Goal: Task Accomplishment & Management: Manage account settings

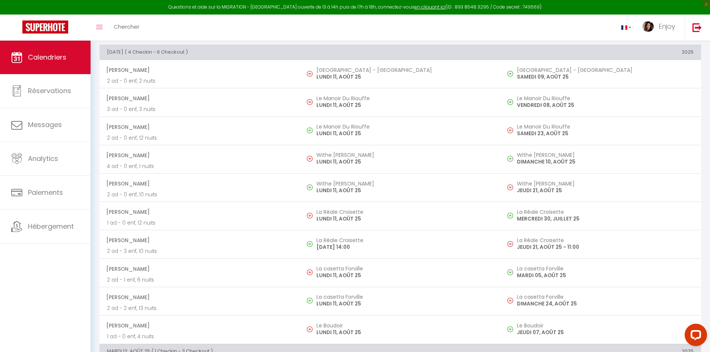
scroll to position [97, 0]
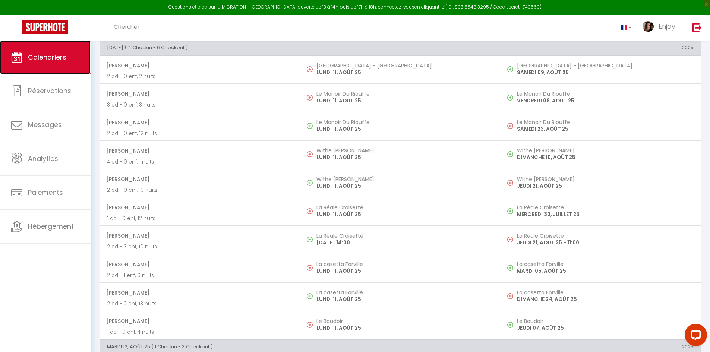
click at [32, 61] on span "Calendriers" at bounding box center [47, 57] width 38 height 9
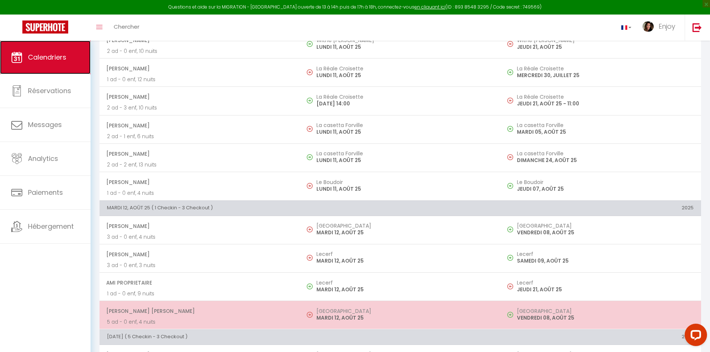
scroll to position [209, 0]
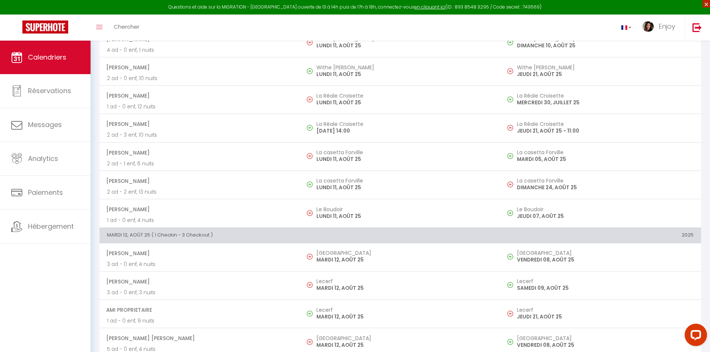
click at [706, 2] on span "×" at bounding box center [706, 3] width 7 height 7
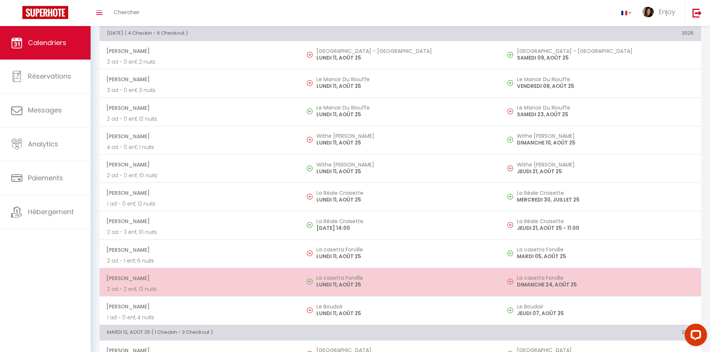
scroll to position [60, 0]
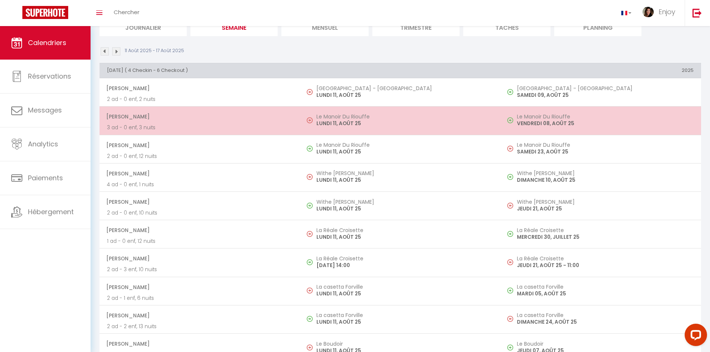
click at [412, 123] on p "LUNDI 11, AOÛT 25" at bounding box center [405, 124] width 177 height 8
select select "OK"
select select "0"
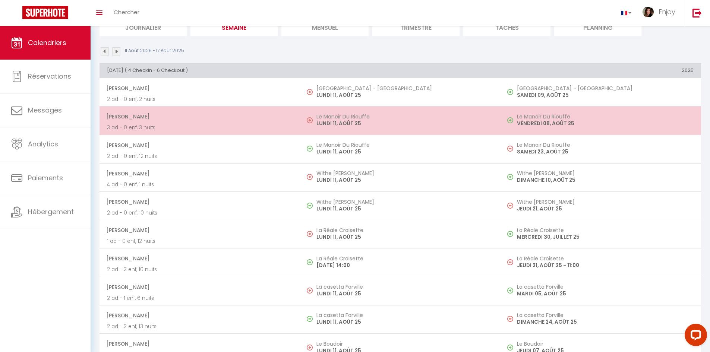
select select "1"
select select
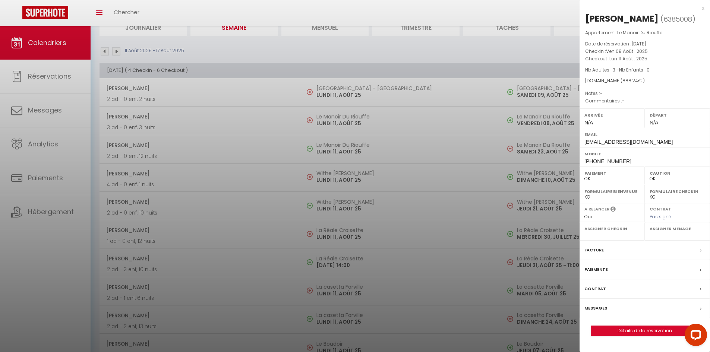
click at [599, 310] on label "Messages" at bounding box center [596, 309] width 23 height 8
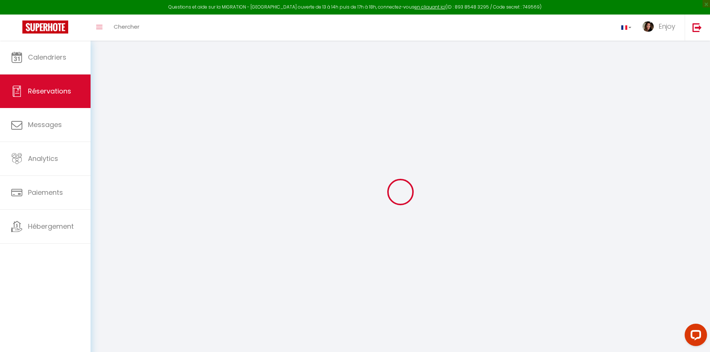
select select
checkbox input "false"
select select
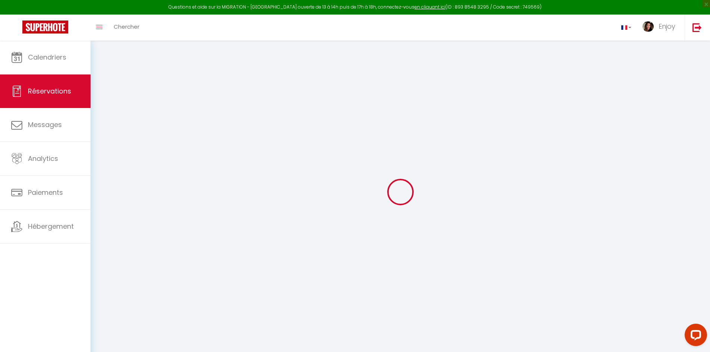
select select
checkbox input "false"
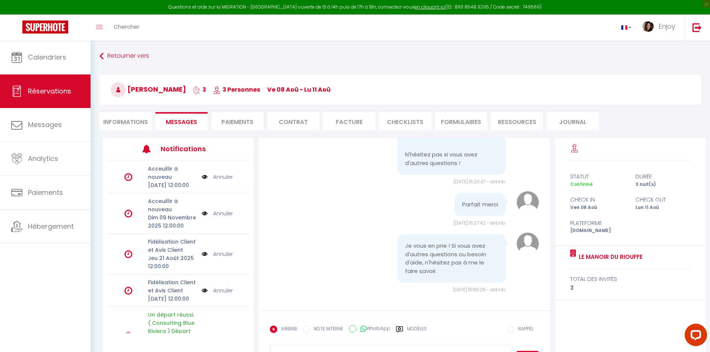
scroll to position [5140, 0]
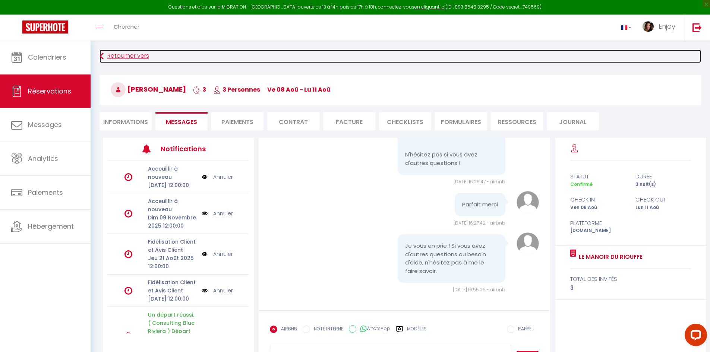
click at [114, 54] on link "Retourner vers" at bounding box center [401, 56] width 602 height 13
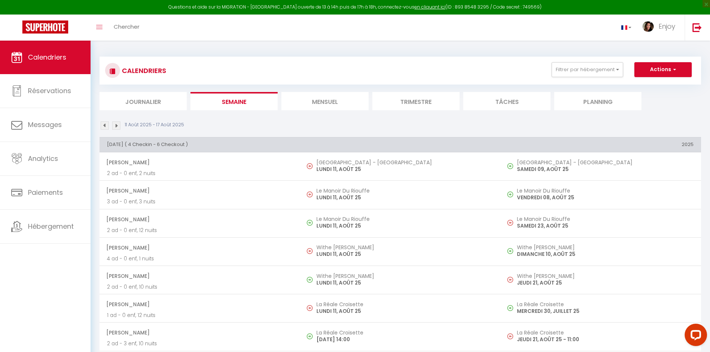
click at [335, 105] on li "Mensuel" at bounding box center [325, 101] width 87 height 18
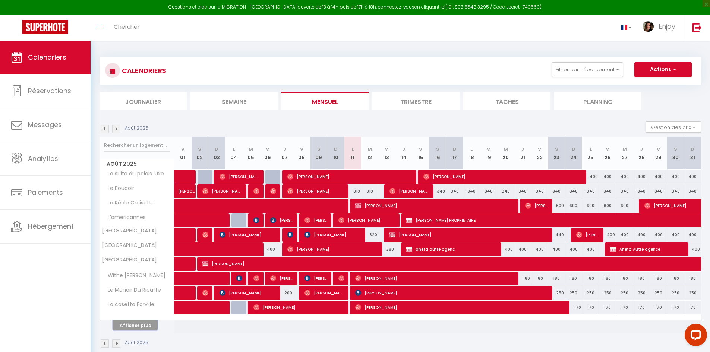
click at [142, 324] on button "Afficher plus" at bounding box center [135, 326] width 45 height 10
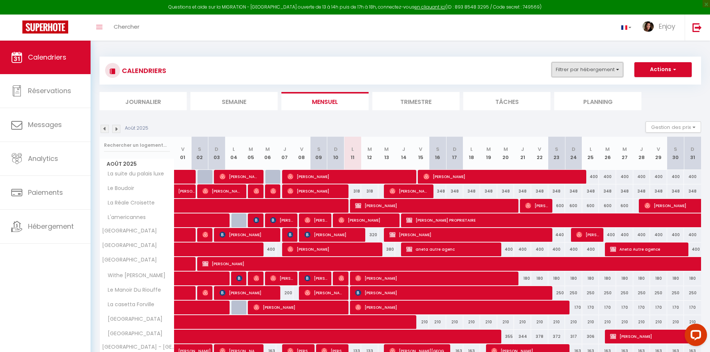
click at [608, 75] on button "Filtrer par hébergement" at bounding box center [588, 69] width 72 height 15
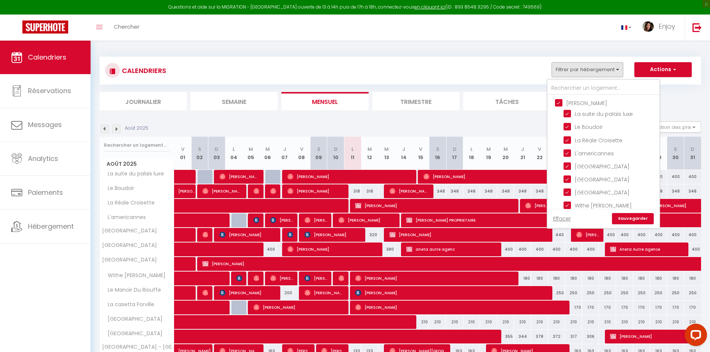
click at [560, 103] on input "[PERSON_NAME]" at bounding box center [611, 102] width 112 height 7
checkbox input "false"
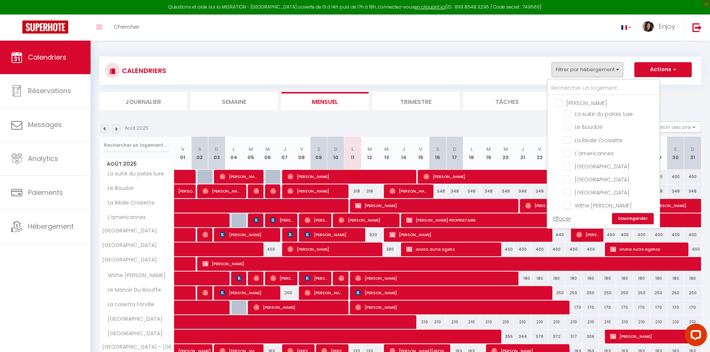
checkbox input "false"
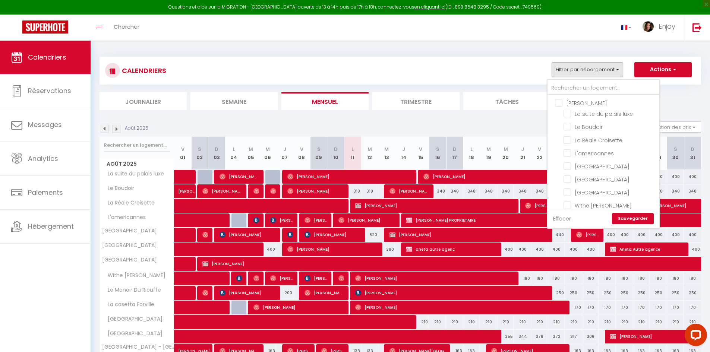
checkbox input "false"
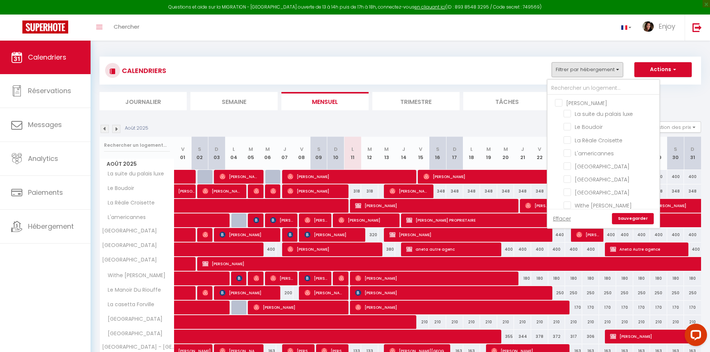
checkbox input "false"
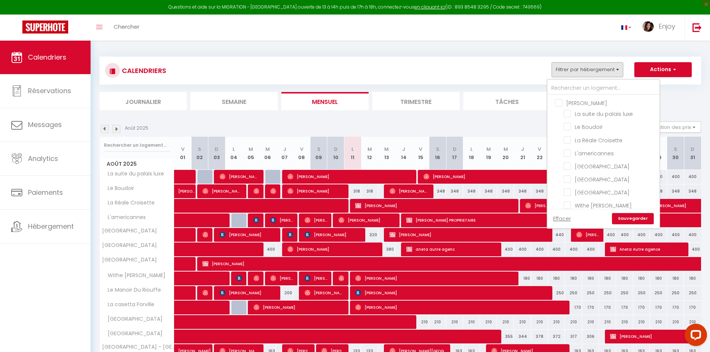
checkbox input "false"
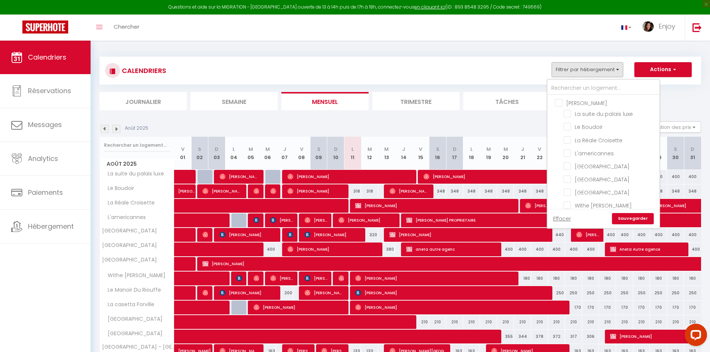
checkbox input "false"
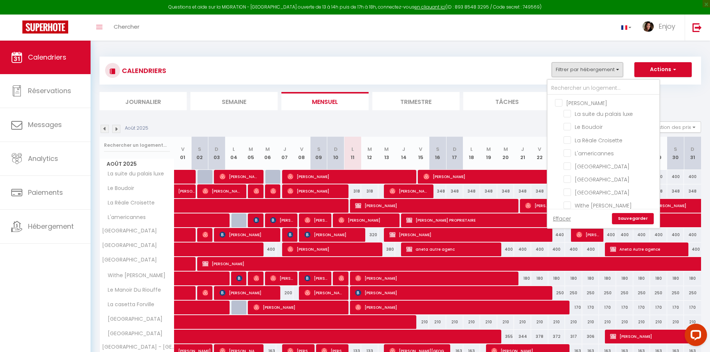
checkbox input "false"
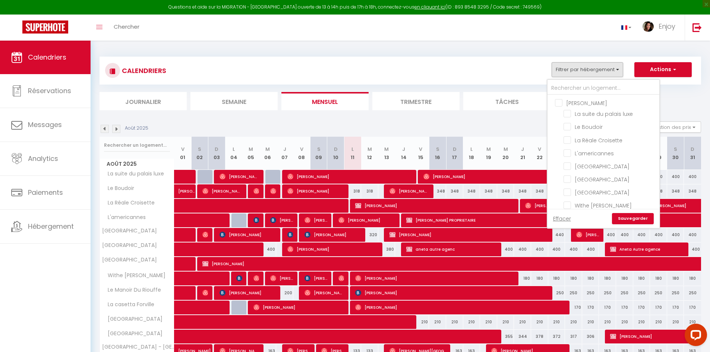
checkbox input "false"
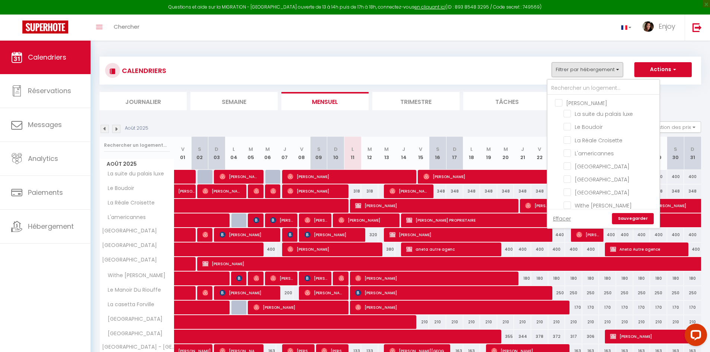
checkbox input "false"
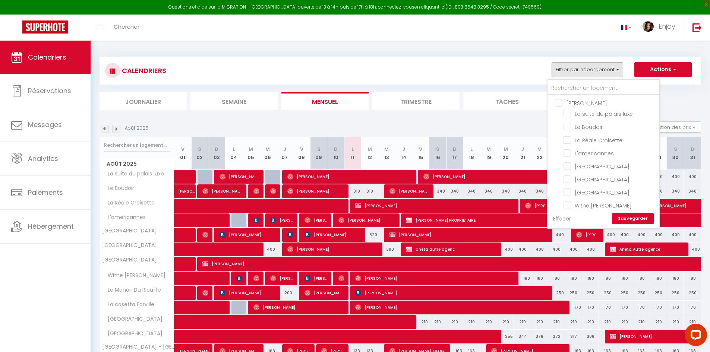
checkbox input "false"
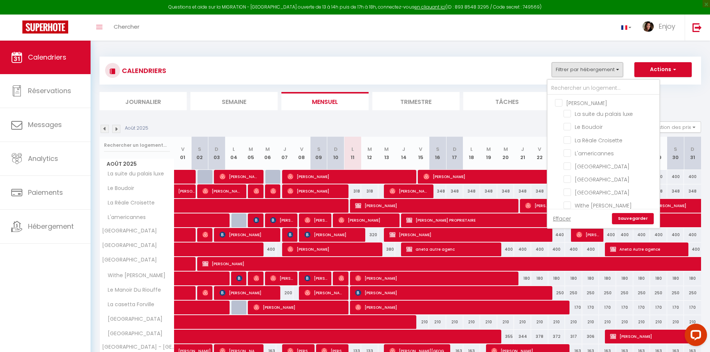
checkbox input "false"
click at [666, 46] on div "CALENDRIERS Filtrer par hébergement [PERSON_NAME] La suite du palais luxe [GEOG…" at bounding box center [401, 276] width 620 height 470
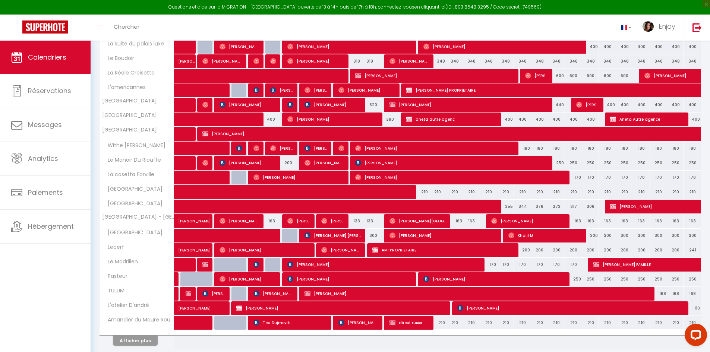
scroll to position [112, 0]
